Goal: Transaction & Acquisition: Purchase product/service

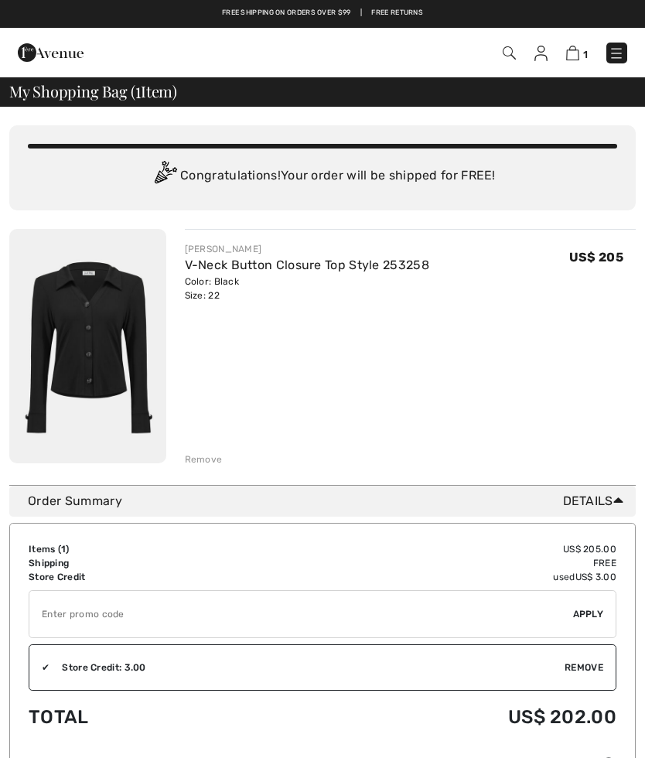
click at [545, 53] on img at bounding box center [541, 53] width 13 height 15
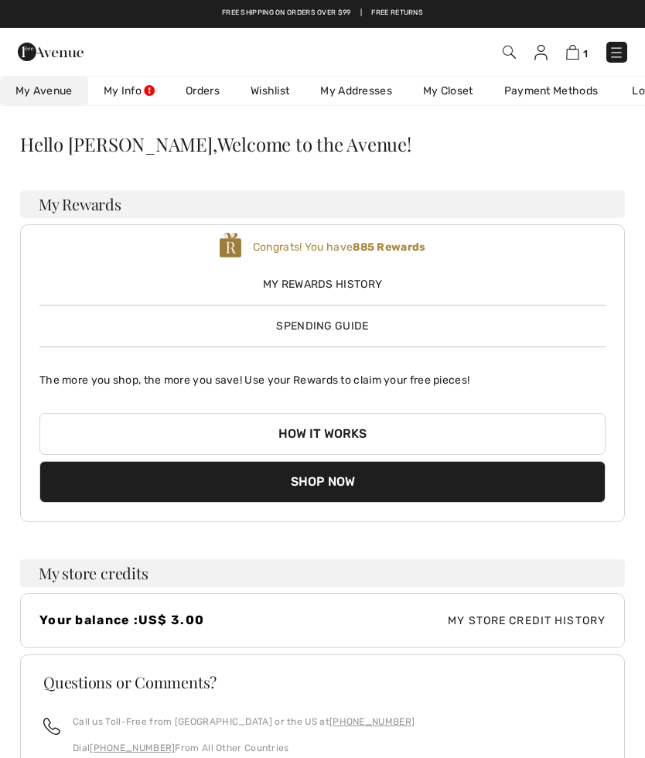
click at [272, 88] on link "Wishlist" at bounding box center [270, 91] width 70 height 29
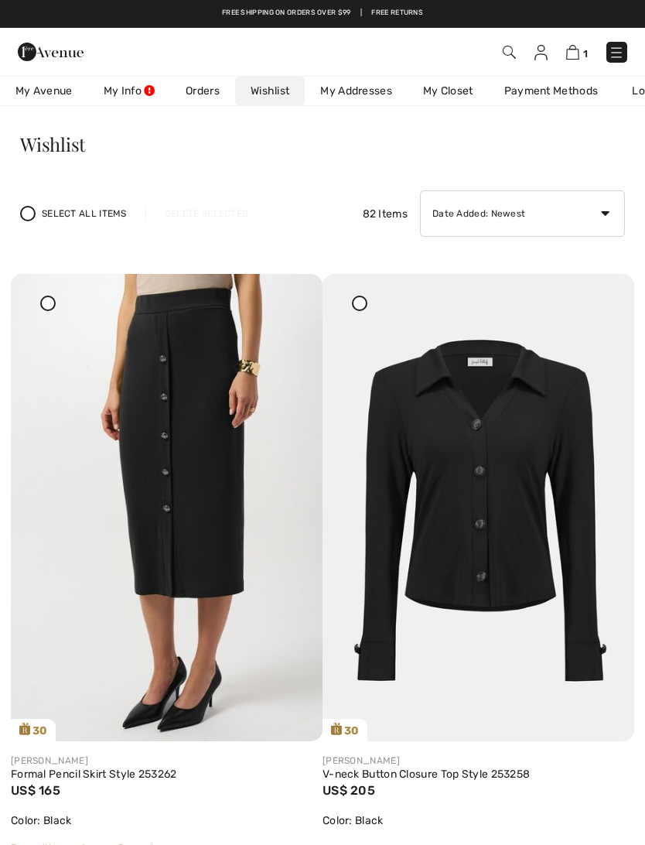
click at [268, 95] on link "Wishlist" at bounding box center [270, 91] width 70 height 29
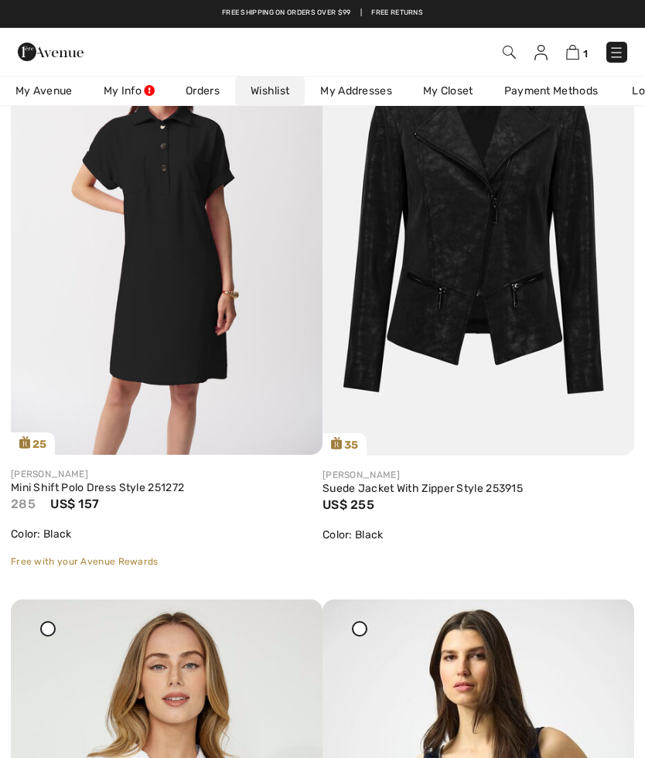
scroll to position [1473, 0]
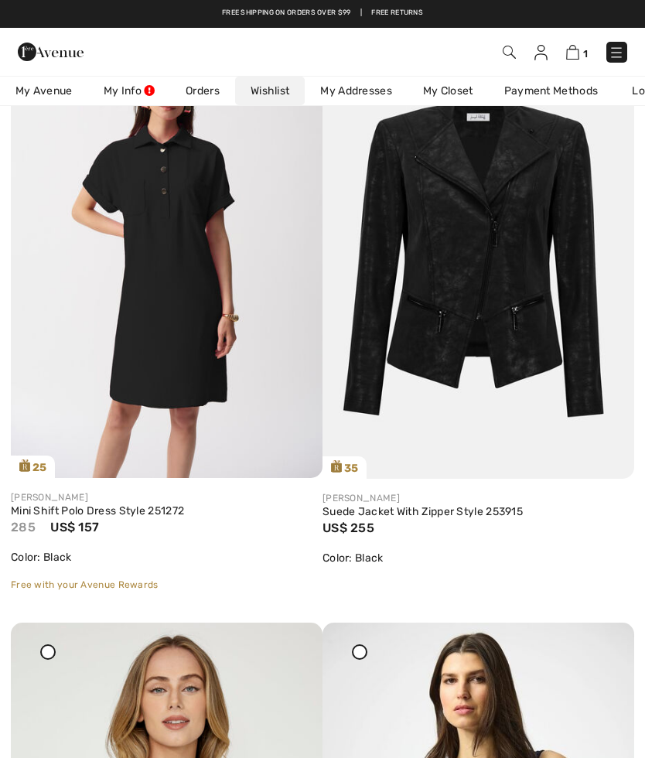
click at [612, 48] on img at bounding box center [616, 52] width 15 height 15
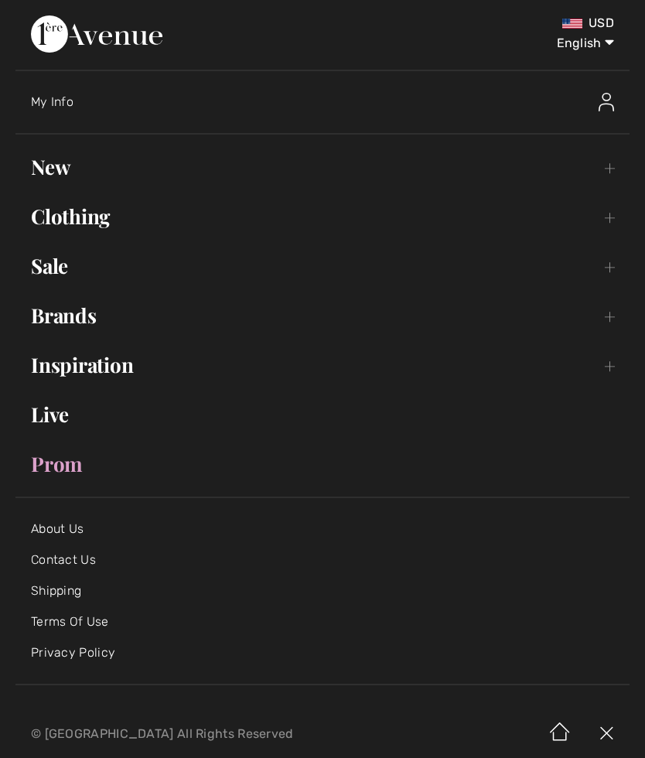
click at [59, 163] on link "New Toggle submenu" at bounding box center [322, 167] width 614 height 34
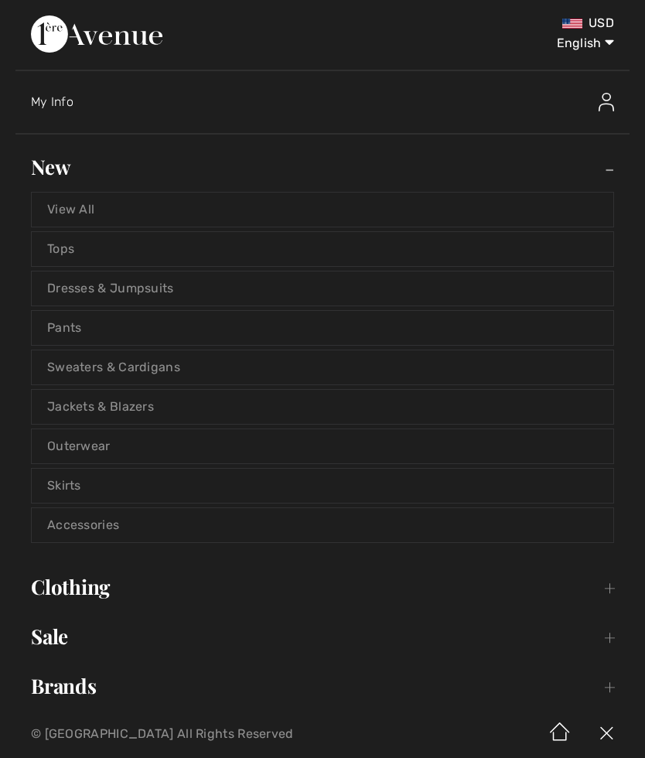
click at [79, 206] on link "View All" at bounding box center [323, 210] width 582 height 34
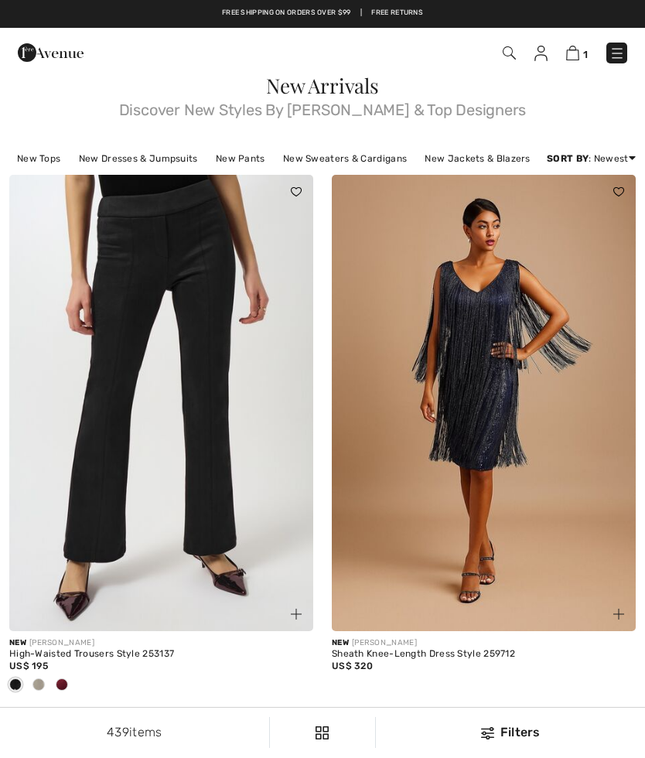
checkbox input "true"
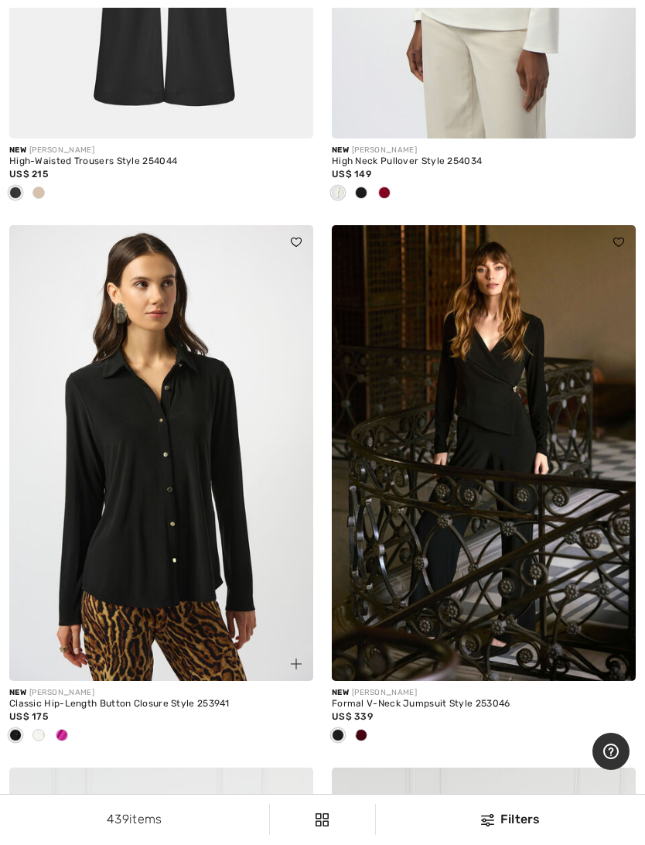
scroll to position [1560, 0]
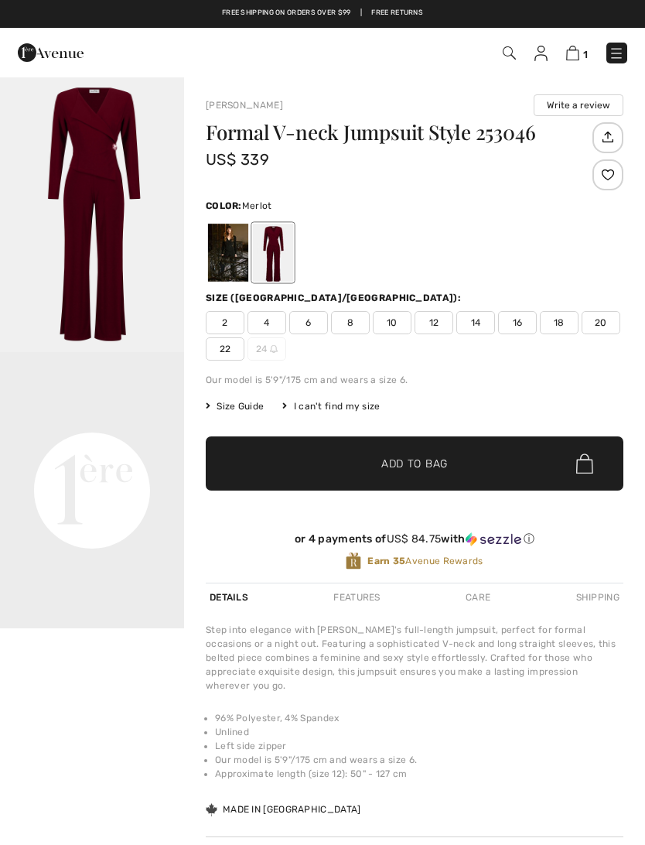
checkbox input "true"
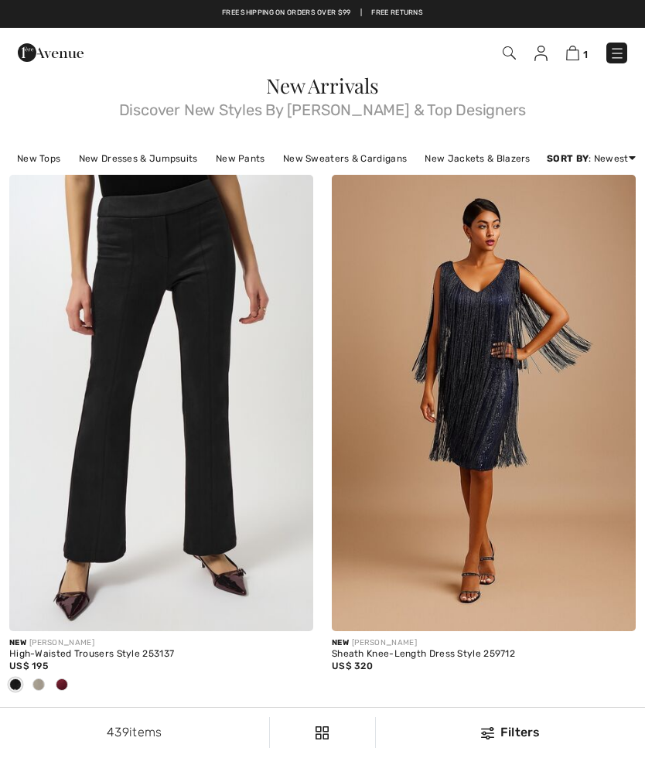
checkbox input "true"
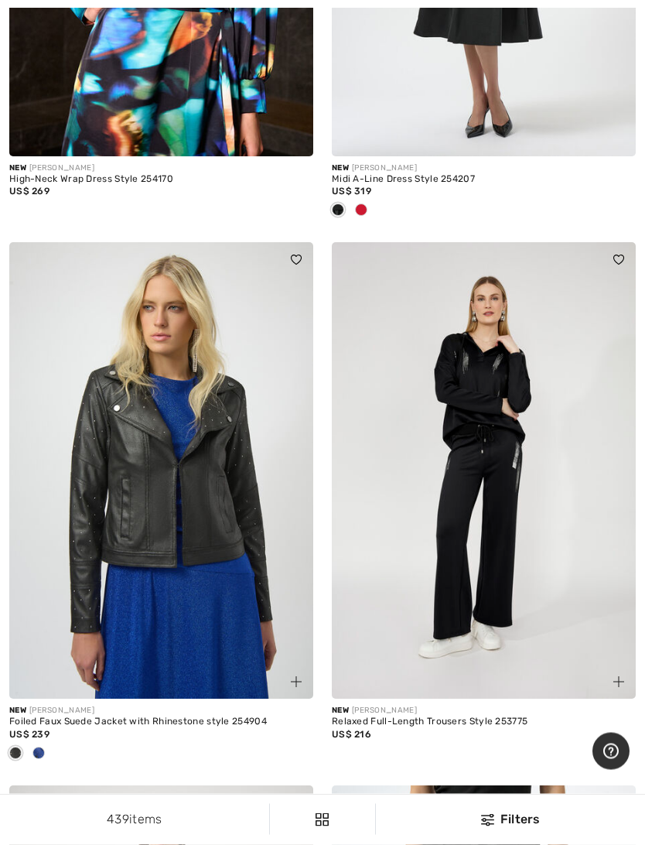
scroll to position [7047, 0]
click at [485, 527] on img at bounding box center [484, 470] width 304 height 456
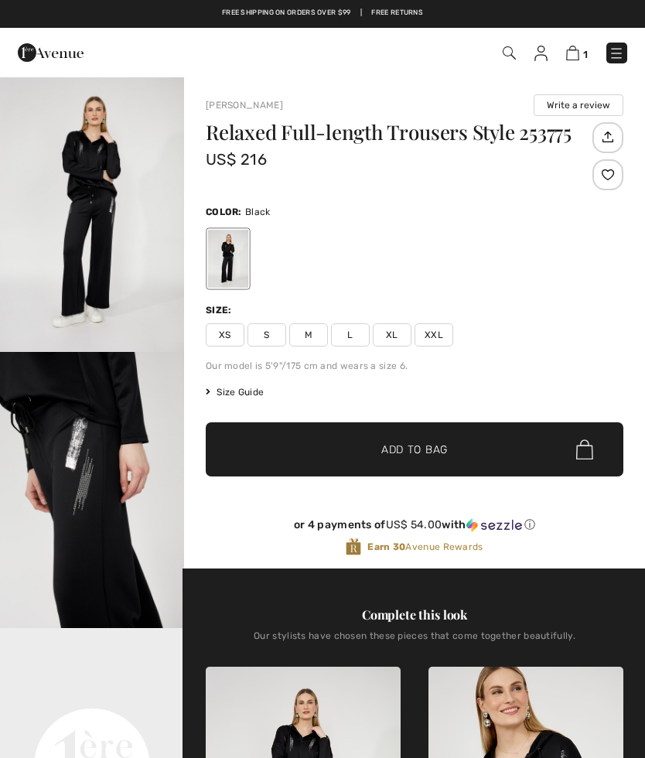
checkbox input "true"
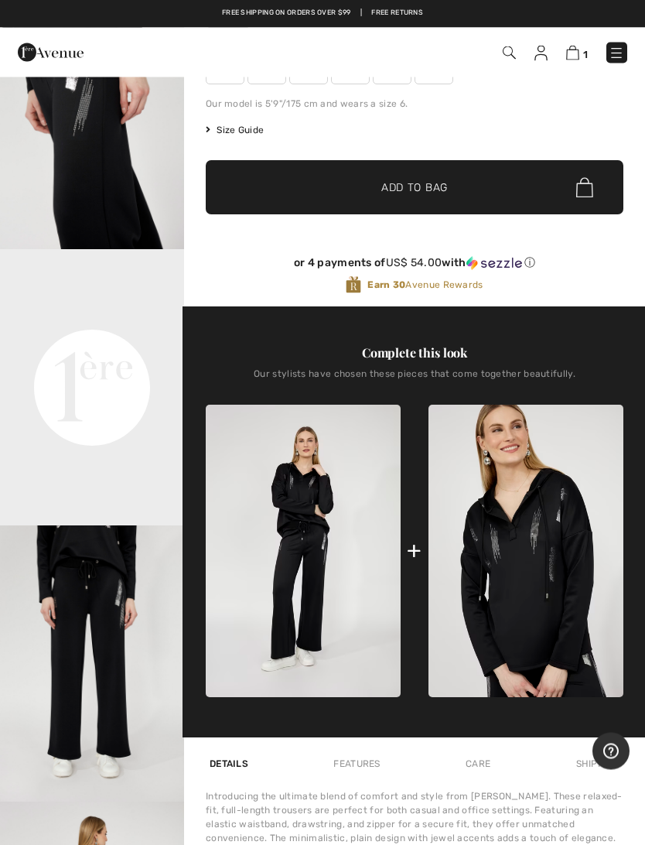
scroll to position [262, 0]
click at [529, 555] on img at bounding box center [526, 551] width 195 height 293
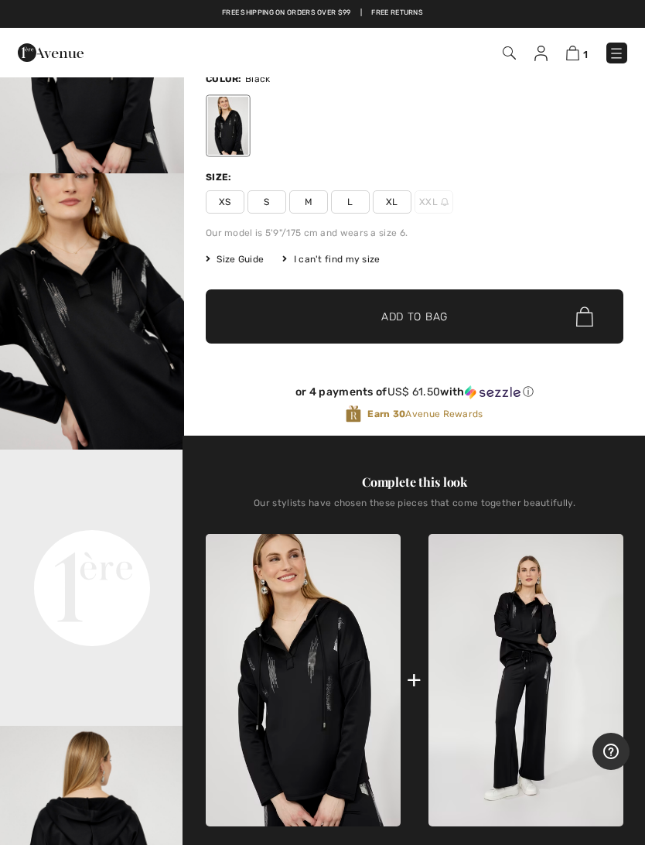
scroll to position [45, 0]
click at [404, 200] on span "XL" at bounding box center [392, 201] width 39 height 23
click at [415, 313] on span "Add to Bag" at bounding box center [414, 317] width 67 height 16
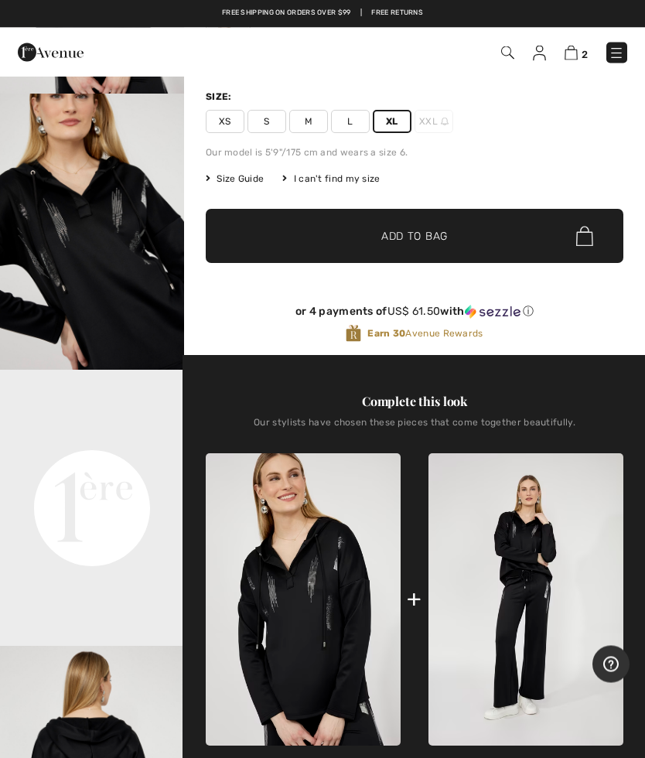
scroll to position [0, 0]
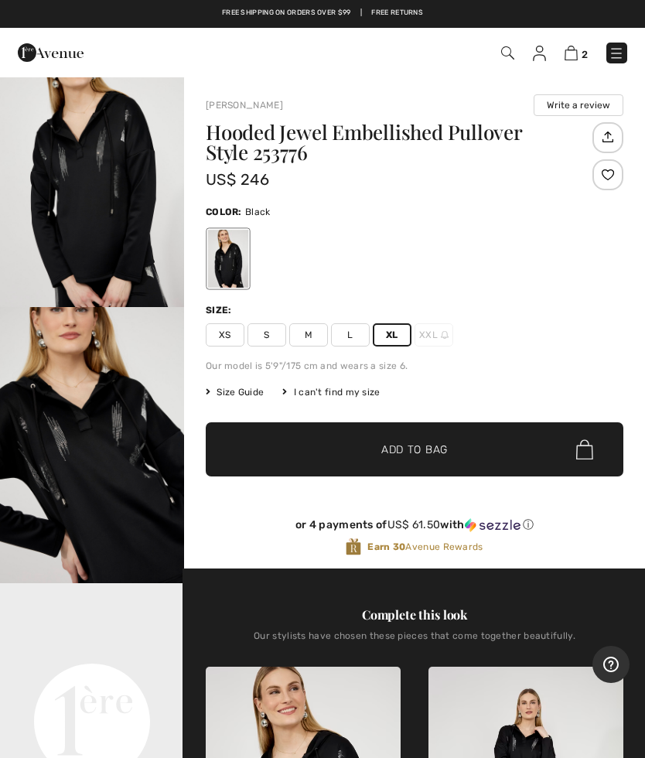
click at [573, 53] on img at bounding box center [571, 53] width 13 height 15
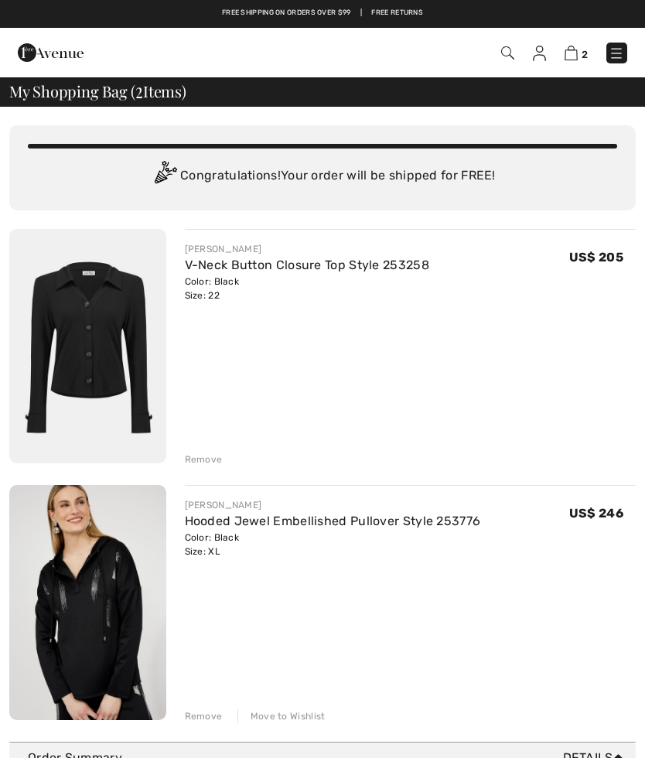
checkbox input "true"
click at [204, 453] on div "Remove" at bounding box center [204, 460] width 38 height 14
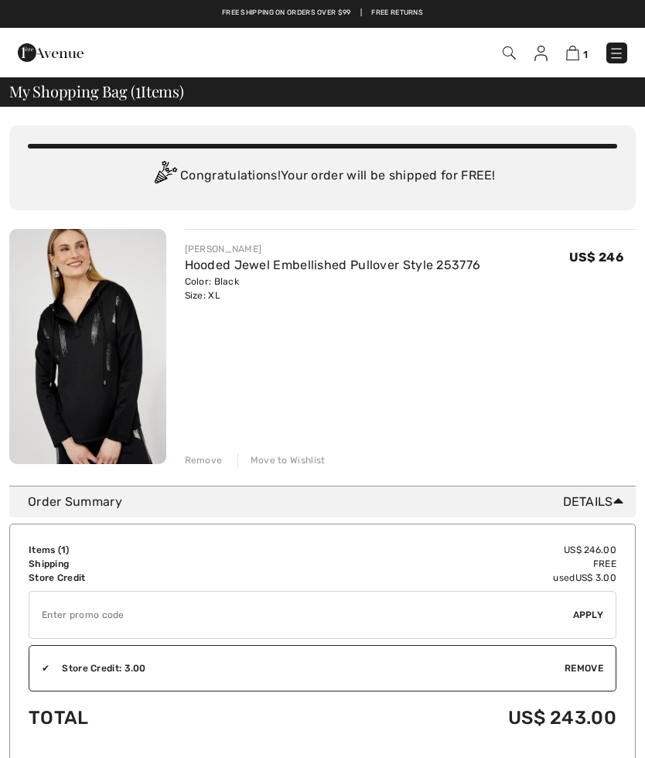
click at [125, 392] on img at bounding box center [87, 346] width 157 height 235
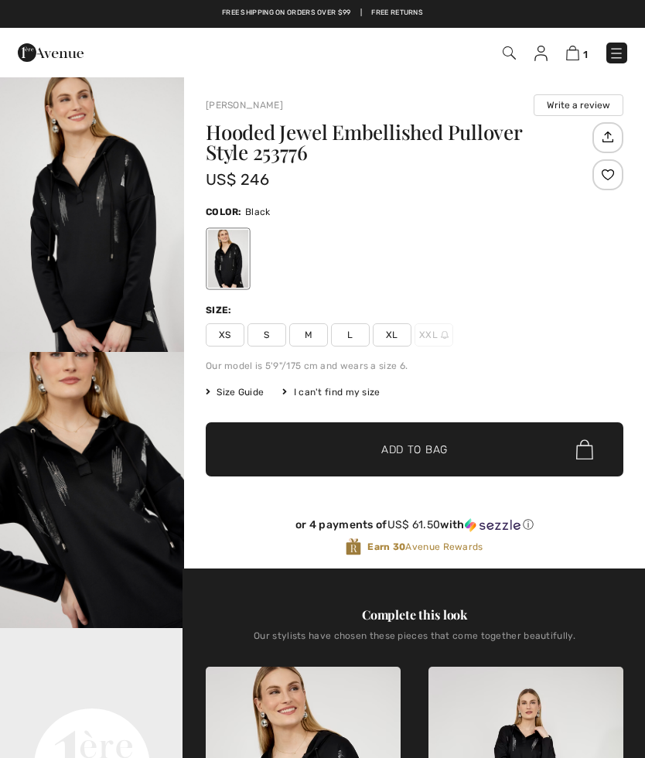
checkbox input "true"
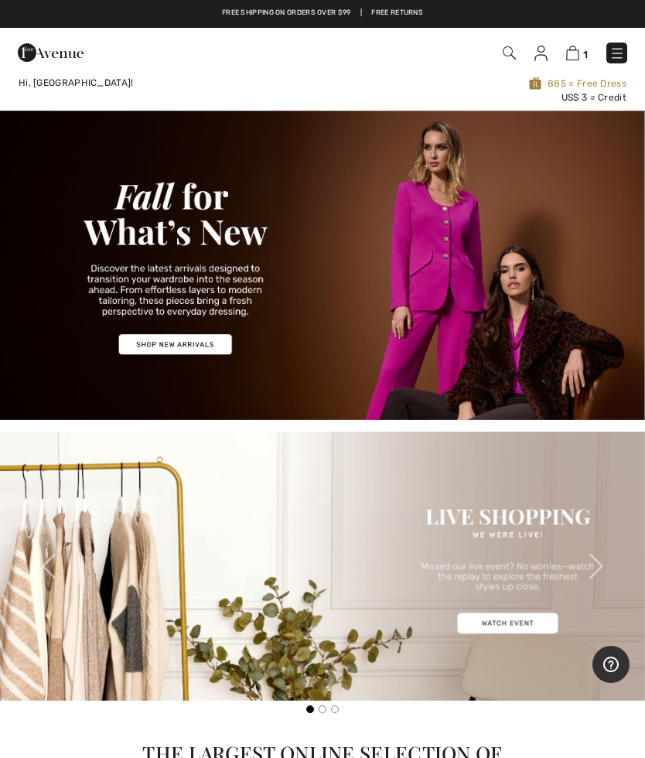
click at [409, 292] on img at bounding box center [322, 265] width 645 height 309
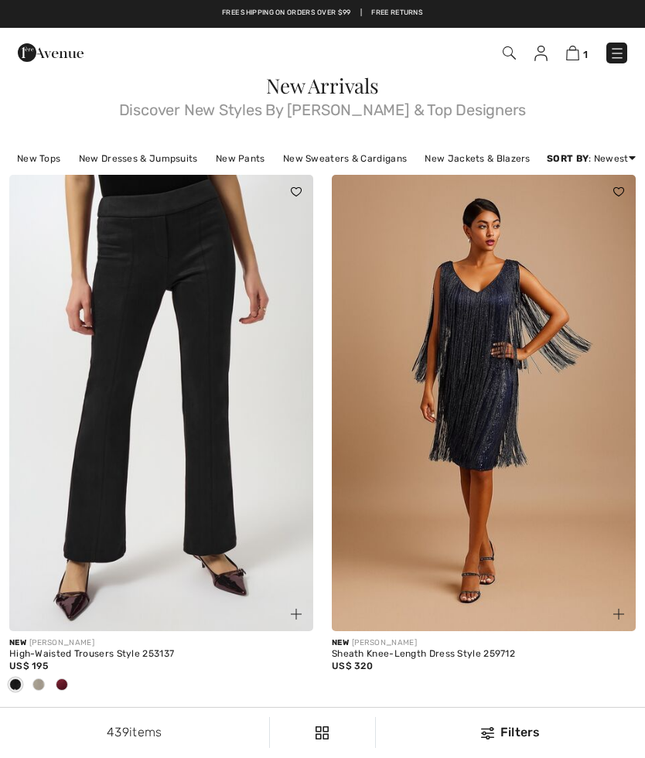
checkbox input "true"
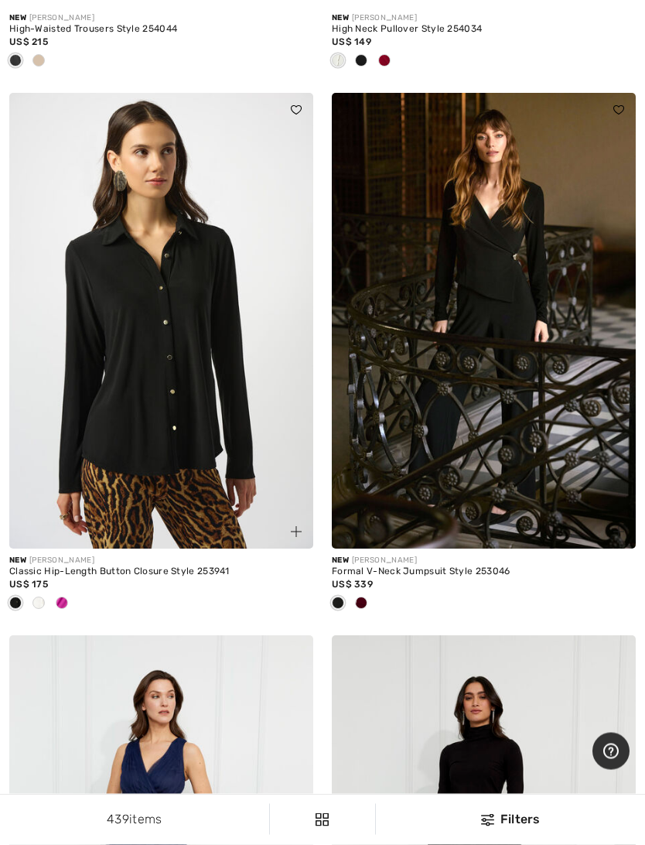
scroll to position [1685, 0]
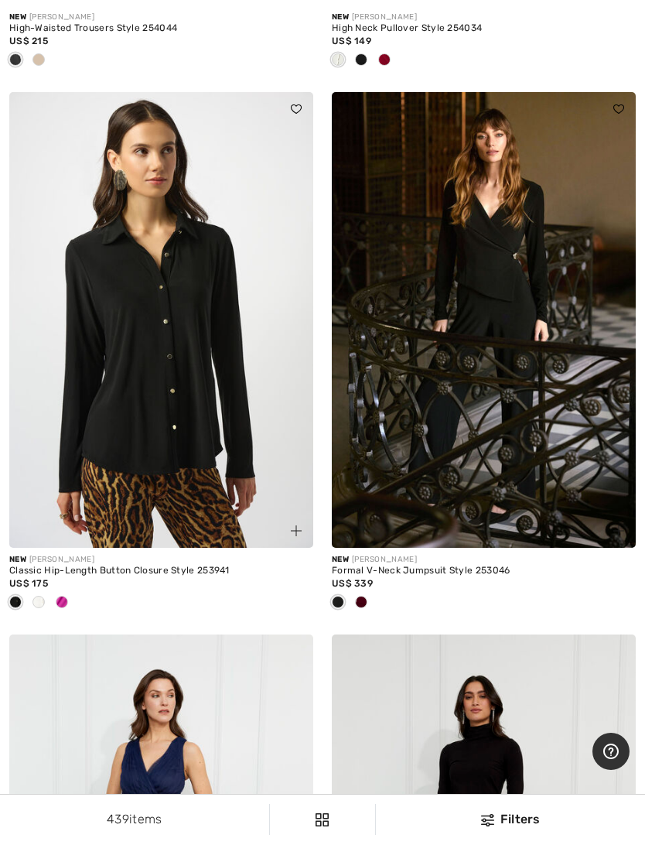
click at [73, 616] on div at bounding box center [161, 603] width 304 height 26
click at [77, 616] on div at bounding box center [161, 603] width 304 height 26
click at [60, 612] on div at bounding box center [61, 603] width 23 height 26
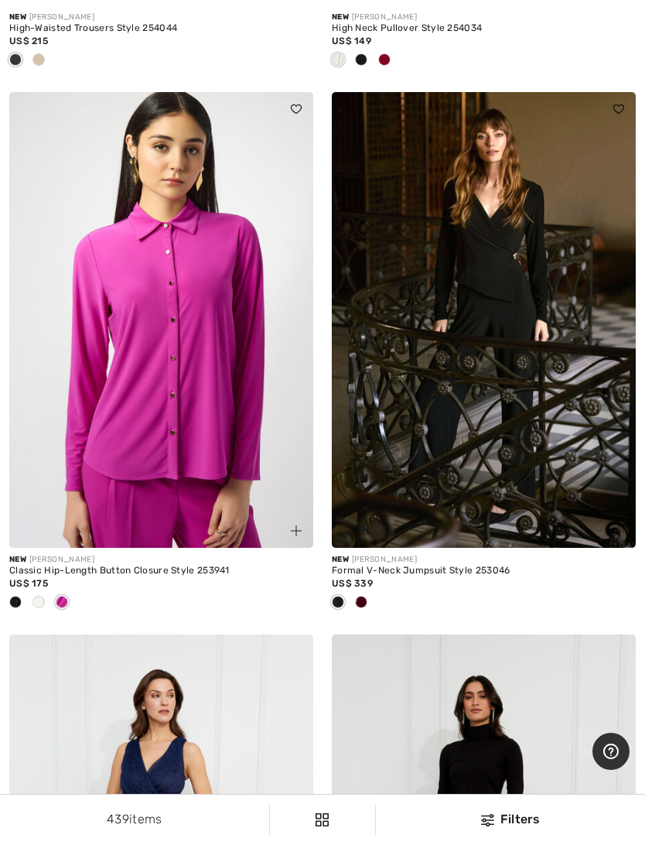
click at [186, 424] on img at bounding box center [161, 320] width 304 height 456
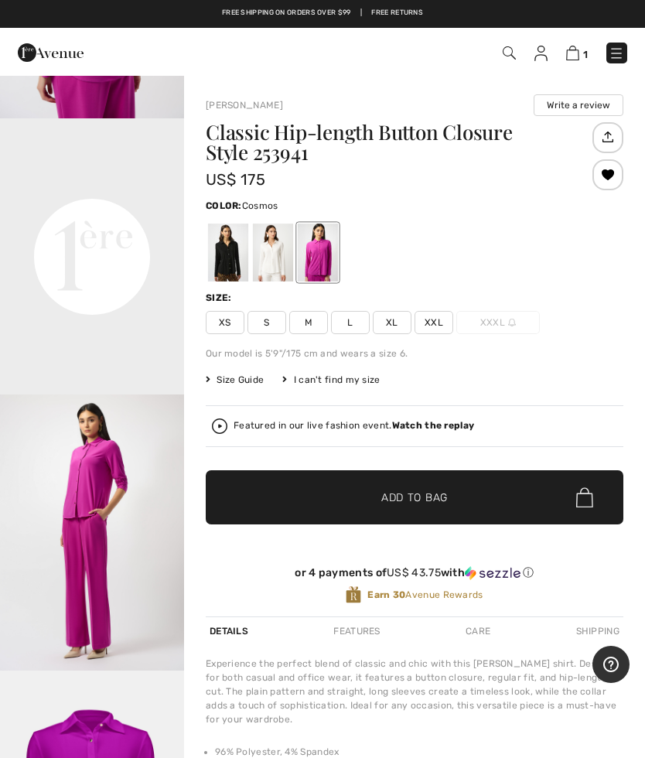
scroll to position [511, 0]
click at [436, 318] on span "XXL" at bounding box center [434, 322] width 39 height 23
click at [417, 497] on span "Add to Bag" at bounding box center [414, 498] width 67 height 16
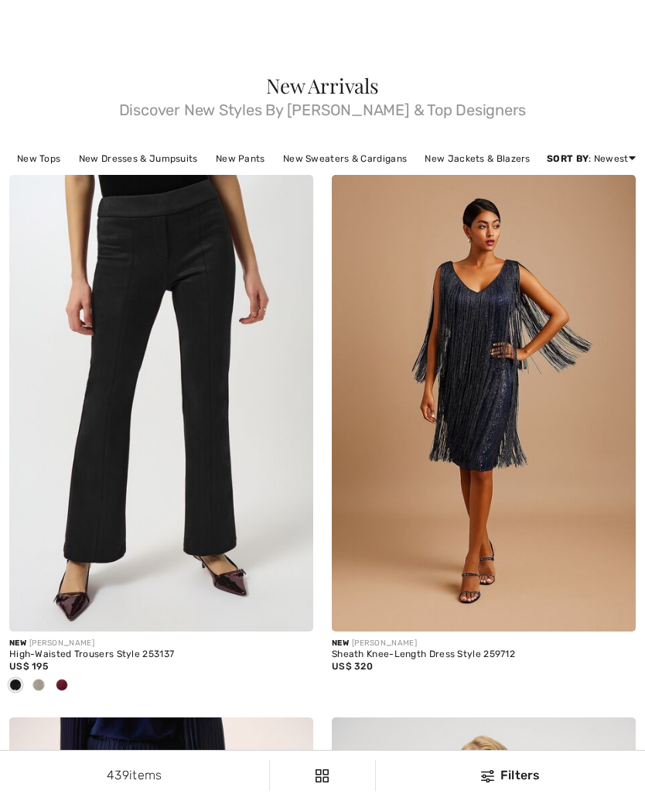
checkbox input "true"
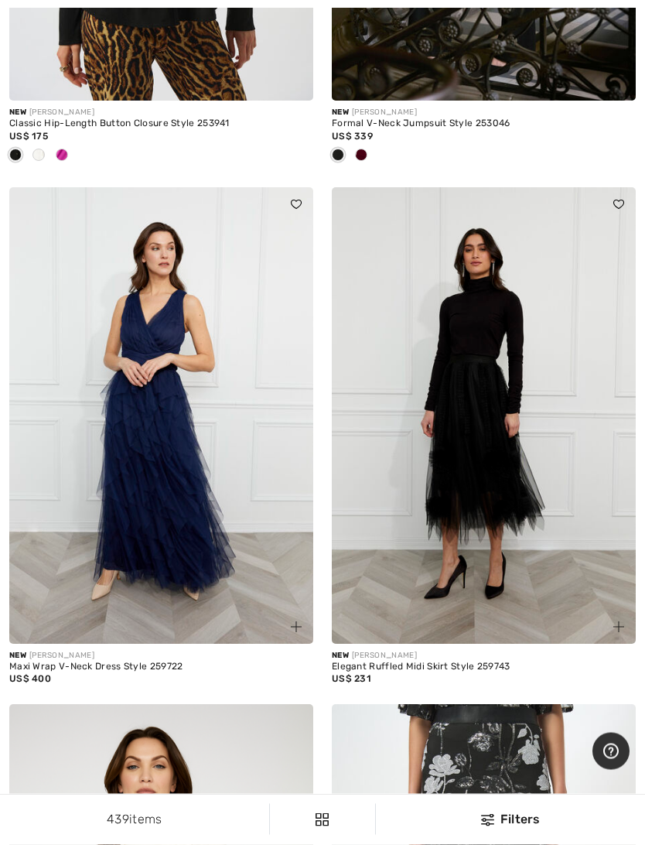
scroll to position [2132, 0]
click at [166, 531] on img at bounding box center [161, 415] width 304 height 456
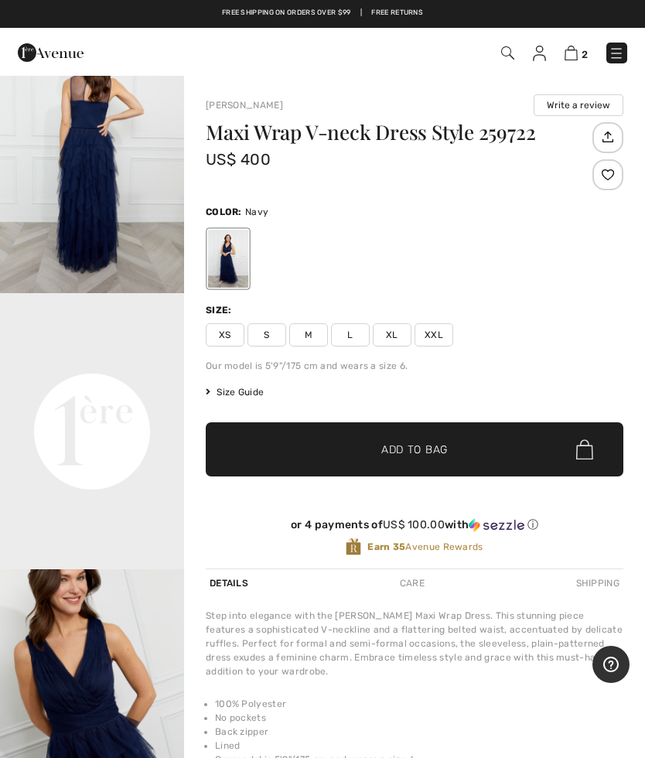
scroll to position [337, 0]
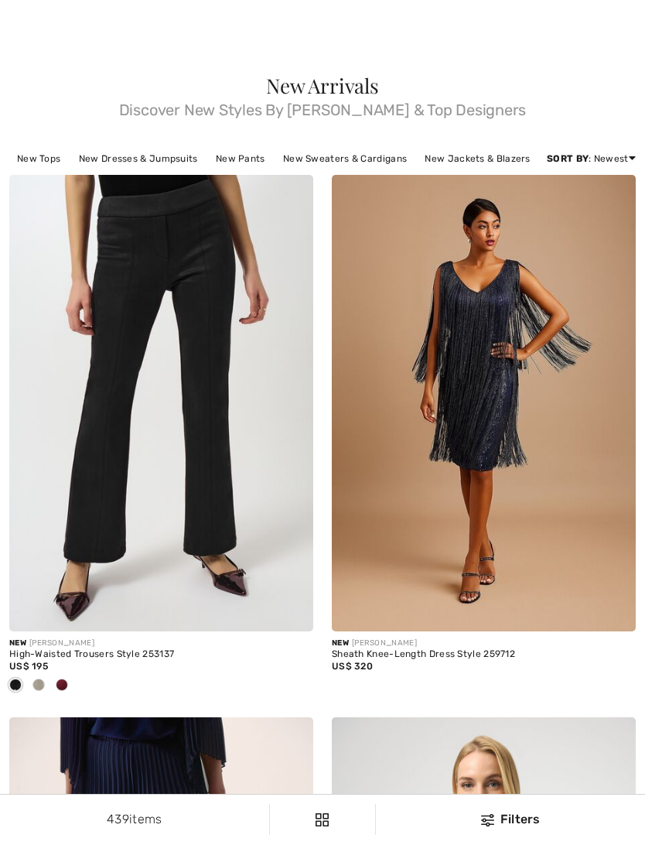
checkbox input "true"
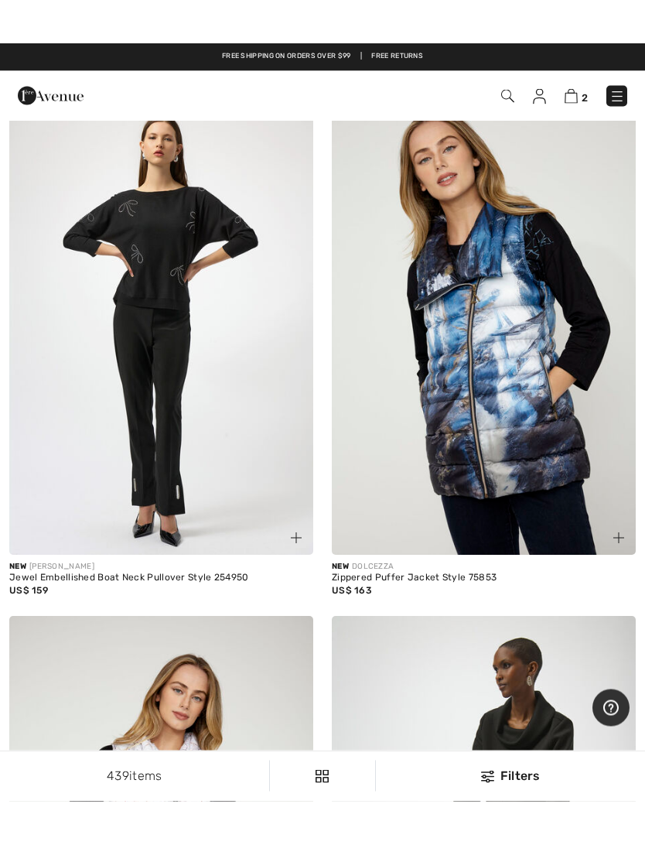
scroll to position [4877, 0]
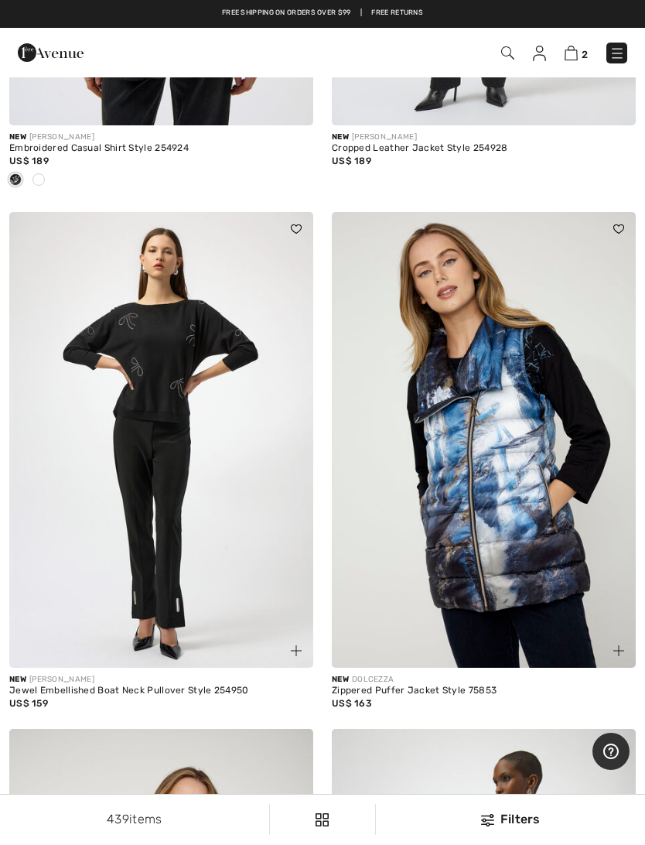
click at [610, 50] on img at bounding box center [617, 53] width 15 height 15
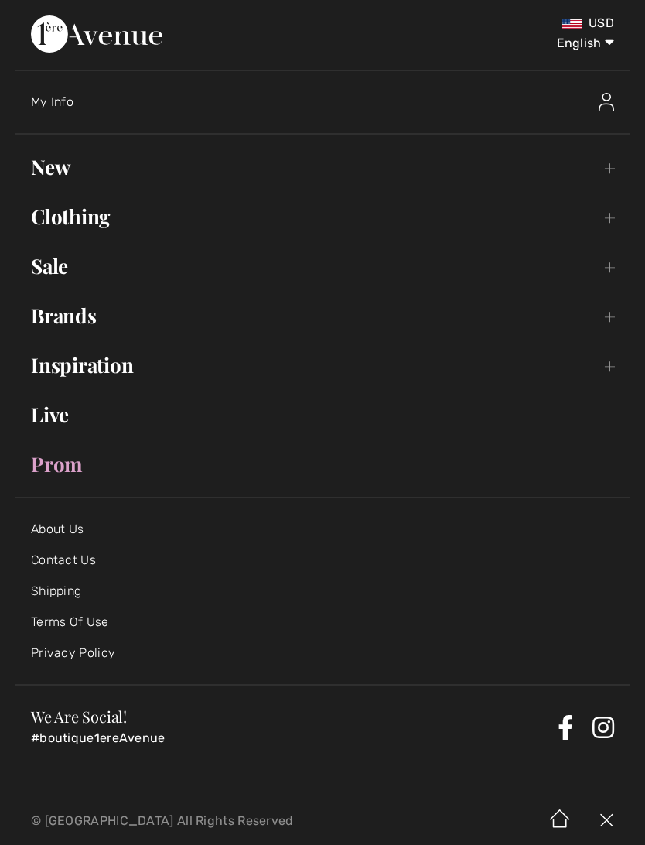
click at [54, 169] on link "New Toggle submenu" at bounding box center [322, 167] width 614 height 34
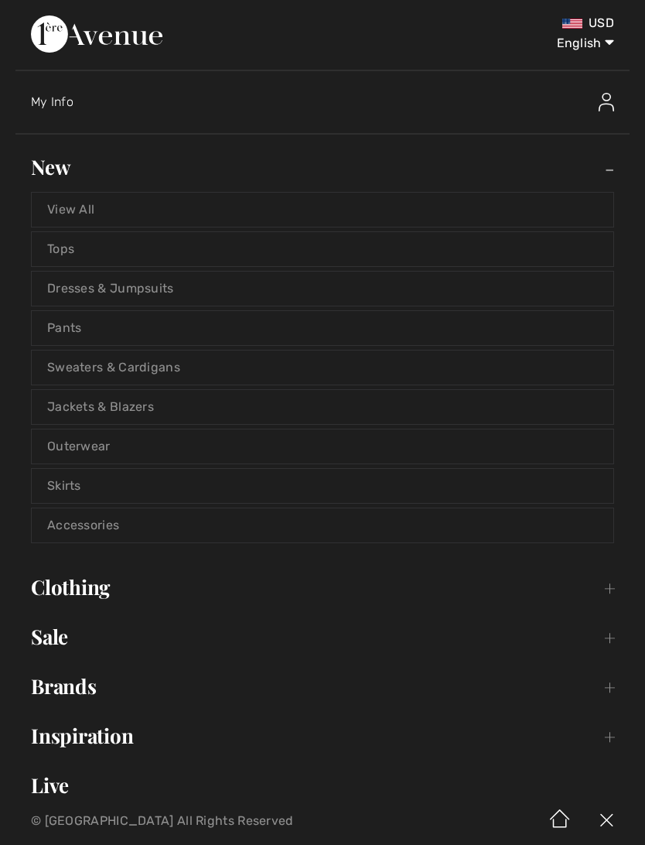
click at [84, 446] on link "Outerwear" at bounding box center [323, 446] width 582 height 34
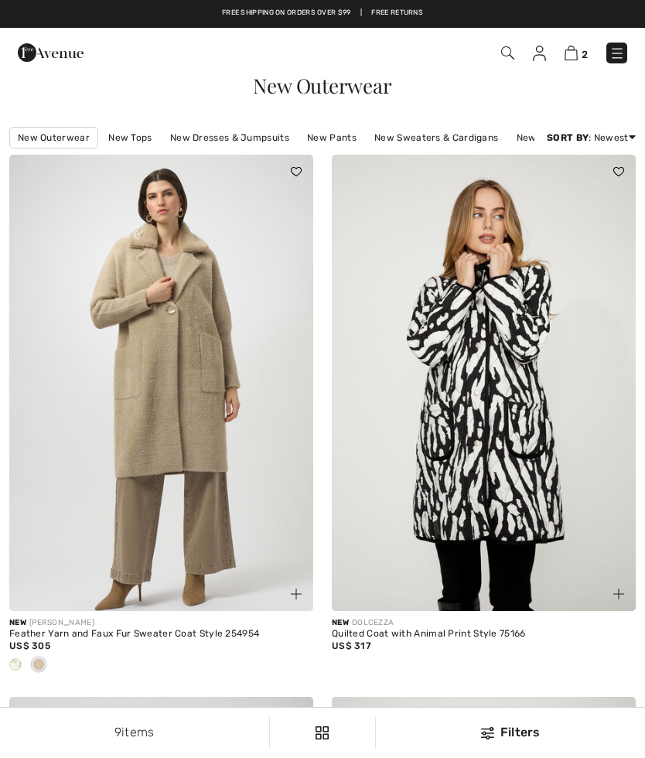
checkbox input "true"
click at [620, 54] on img at bounding box center [617, 53] width 15 height 15
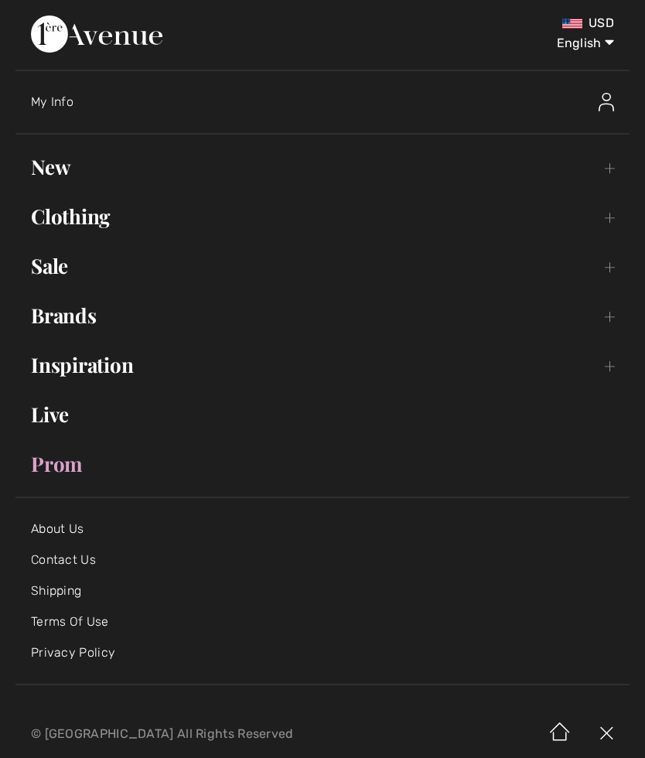
click at [60, 173] on link "New Toggle submenu" at bounding box center [322, 167] width 614 height 34
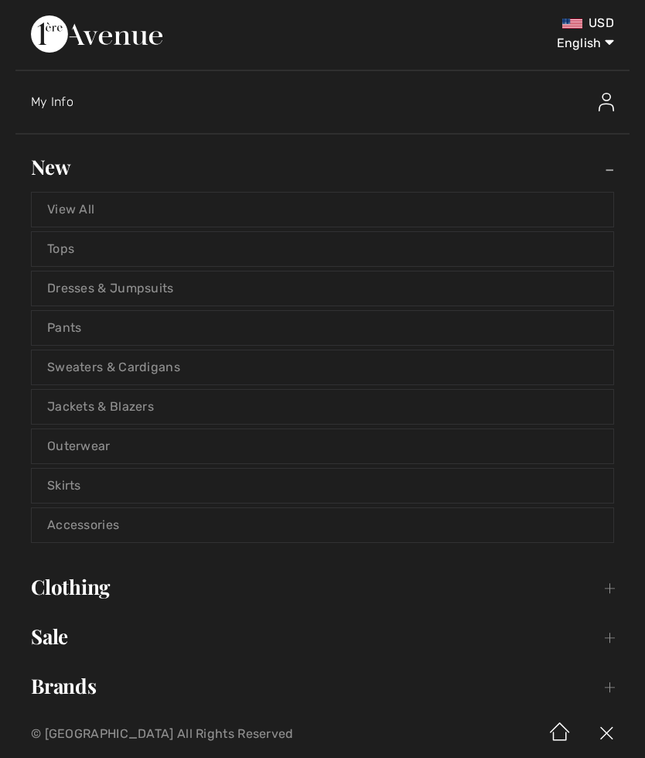
click at [158, 364] on link "Sweaters & Cardigans" at bounding box center [323, 367] width 582 height 34
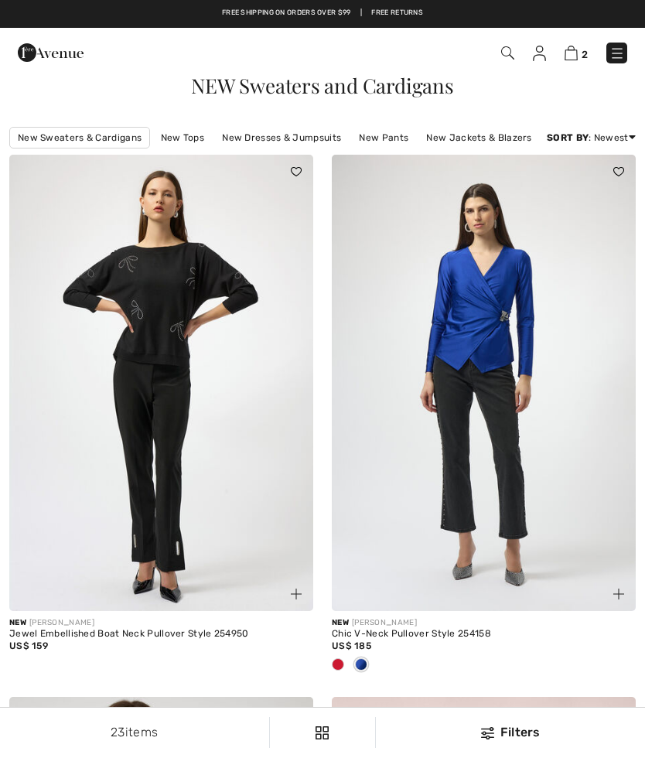
checkbox input "true"
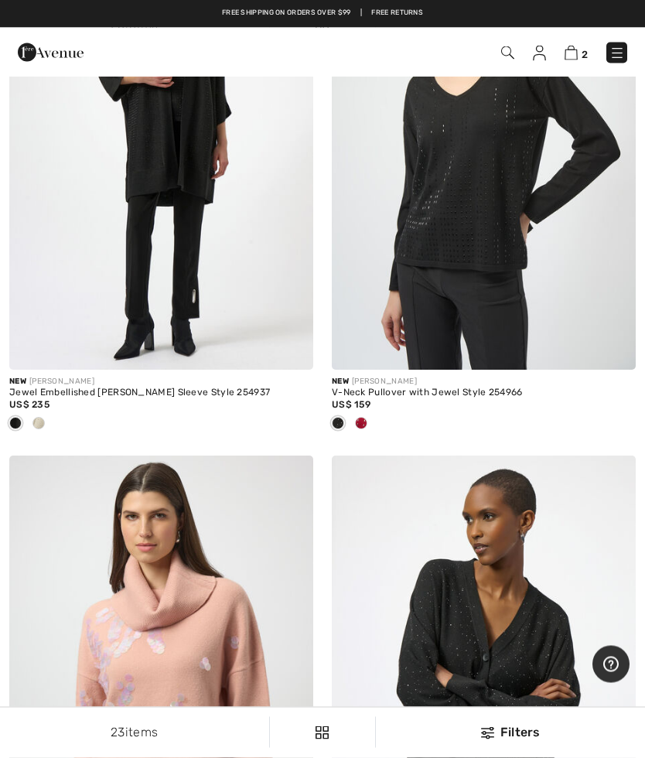
scroll to position [3502, 0]
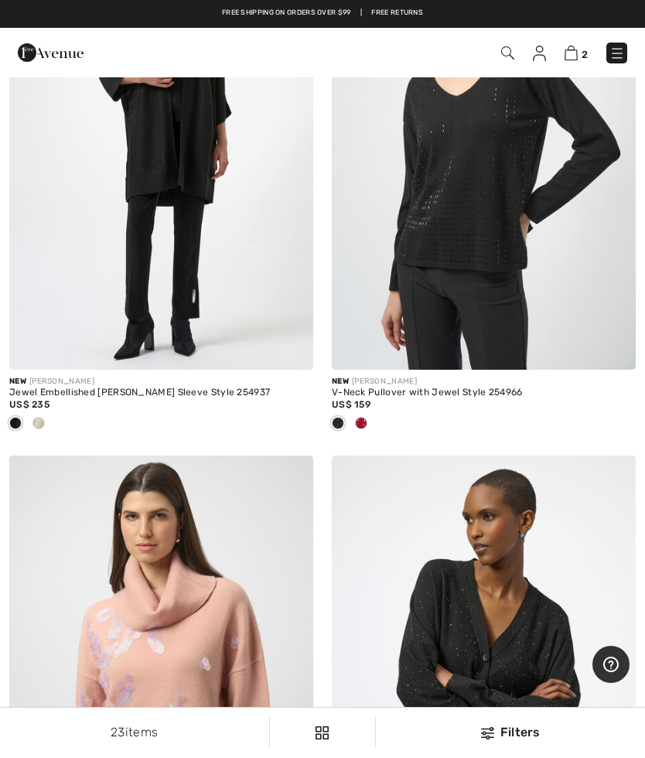
click at [572, 50] on img at bounding box center [571, 53] width 13 height 15
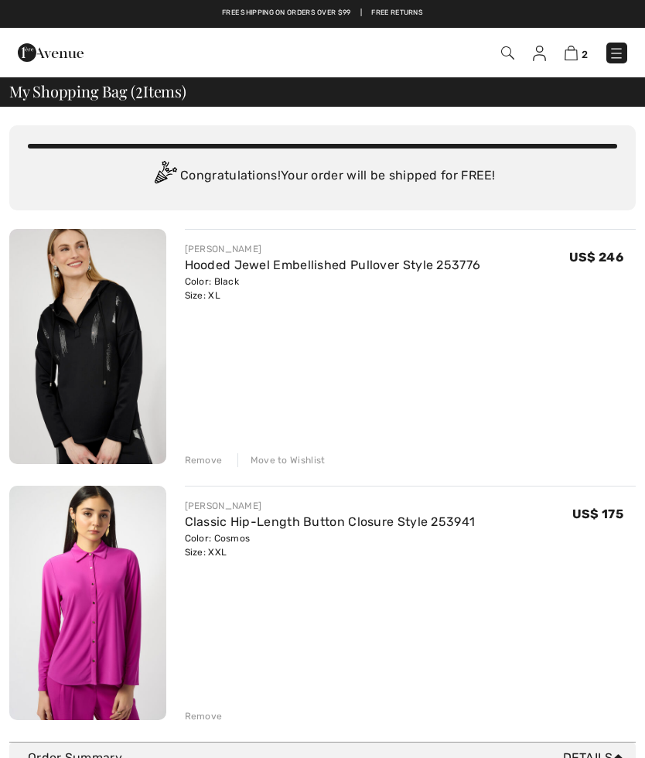
click at [274, 456] on div "Move to Wishlist" at bounding box center [281, 460] width 88 height 14
